Goal: Find contact information: Find contact information

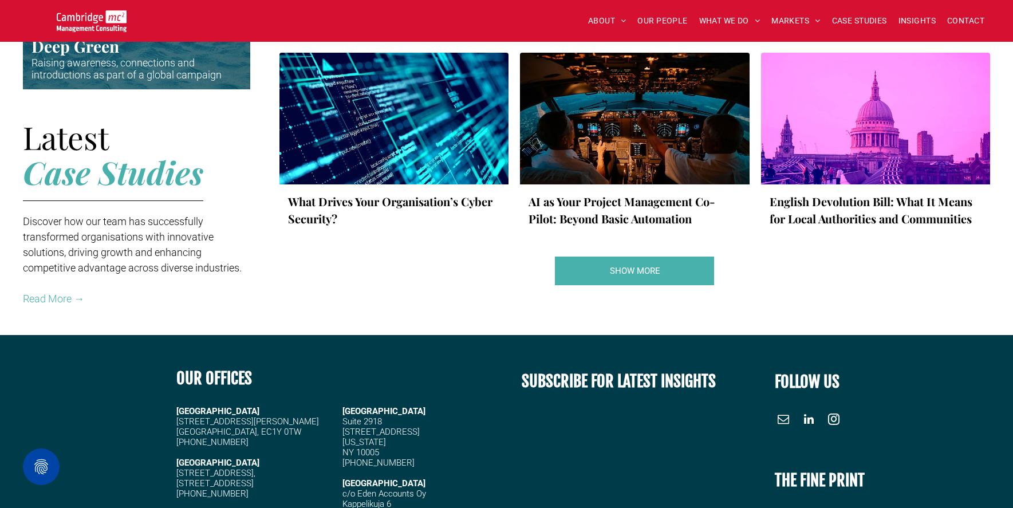
scroll to position [2062, 0]
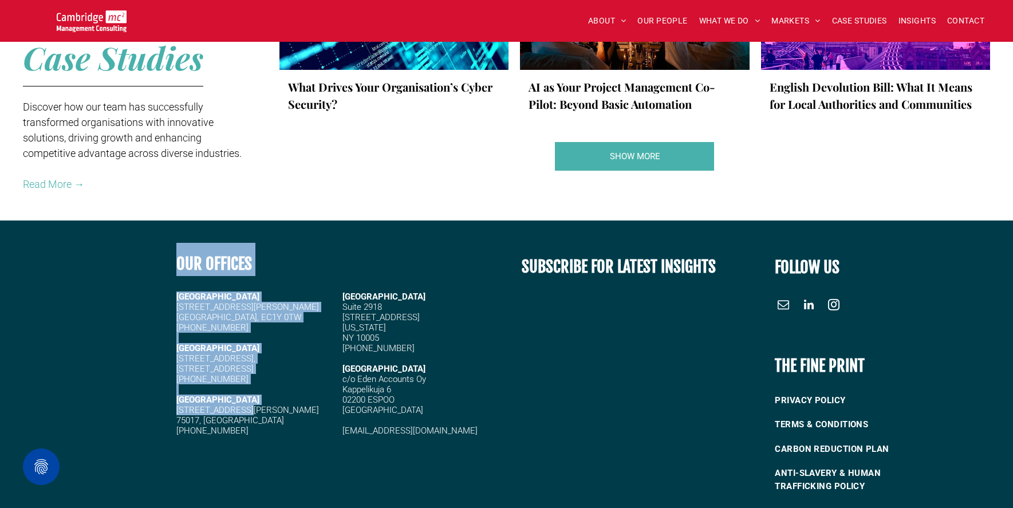
drag, startPoint x: 245, startPoint y: 411, endPoint x: 165, endPoint y: 414, distance: 80.2
click at [165, 414] on div "OUR OFFICES [GEOGRAPHIC_DATA][STREET_ADDRESS] [PHONE_NUMBER] [STREET_ADDRESS][P…" at bounding box center [506, 372] width 1013 height 261
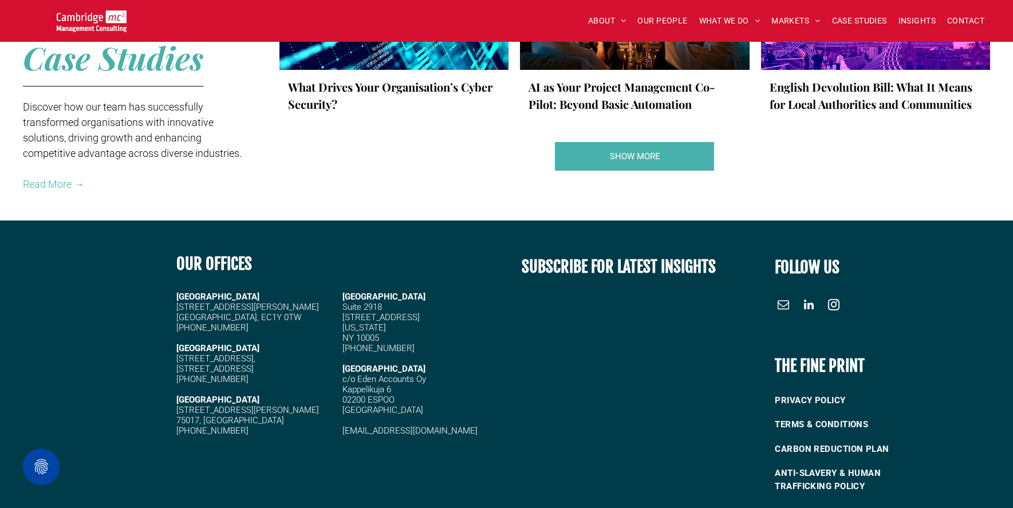
drag, startPoint x: 165, startPoint y: 414, endPoint x: 259, endPoint y: 458, distance: 104.0
click at [266, 473] on div "OUR OFFICES [GEOGRAPHIC_DATA][STREET_ADDRESS] [PHONE_NUMBER] [STREET_ADDRESS][P…" at bounding box center [338, 372] width 338 height 261
drag, startPoint x: 229, startPoint y: 422, endPoint x: 171, endPoint y: 412, distance: 58.7
click at [171, 412] on div "OUR OFFICES [GEOGRAPHIC_DATA][STREET_ADDRESS] [PHONE_NUMBER] [STREET_ADDRESS][P…" at bounding box center [338, 372] width 338 height 261
copy div "[STREET_ADDRESS][PERSON_NAME]"
